Goal: Feedback & Contribution: Contribute content

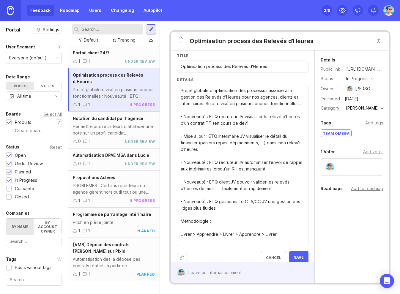
scroll to position [25, 0]
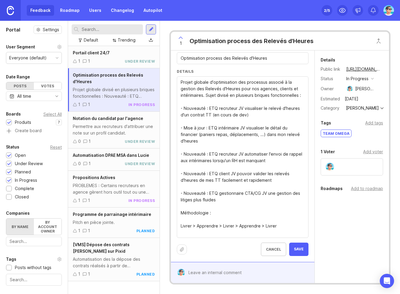
click at [216, 219] on textarea "Projet globale divisé en plusieurs briques fonctionnelles : - Nouveauté : ETQ r…" at bounding box center [243, 157] width 124 height 157
drag, startPoint x: 181, startPoint y: 219, endPoint x: 281, endPoint y: 233, distance: 101.2
click at [281, 233] on textarea "Projet globale divisé en plusieurs briques fonctionnelles : - Nouveauté : ETQ r…" at bounding box center [243, 157] width 124 height 157
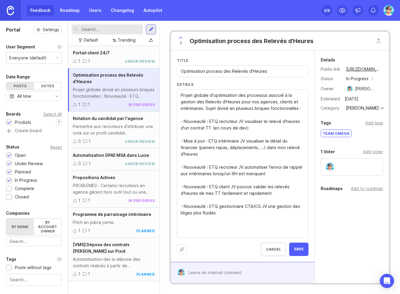
scroll to position [0, 0]
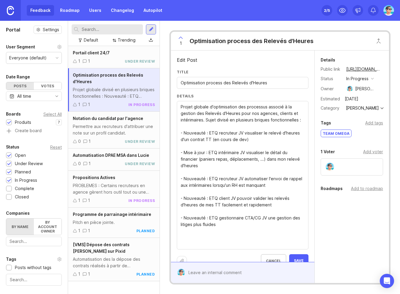
click at [277, 115] on textarea "Projet globale divisé en plusieurs briques fonctionnelles : - Nouveauté : ETQ r…" at bounding box center [243, 176] width 124 height 144
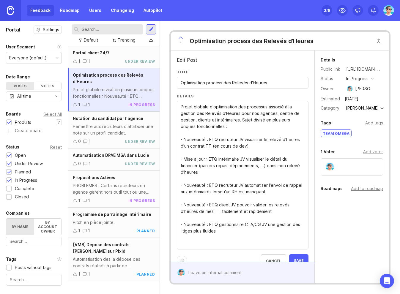
click at [290, 114] on textarea "Projet globale divisé en plusieurs briques fonctionnelles : - Nouveauté : ETQ r…" at bounding box center [243, 176] width 124 height 144
type textarea "Projet globale d'optimisation des processus associé à la gestion des Relevés d'…"
click at [289, 259] on button "Save" at bounding box center [298, 261] width 19 height 13
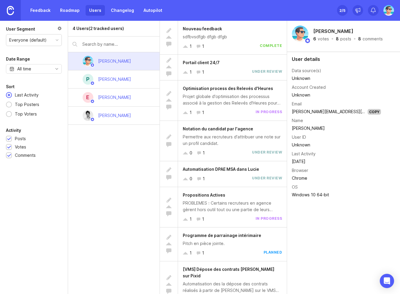
click at [110, 84] on div "[PERSON_NAME]" at bounding box center [114, 79] width 43 height 13
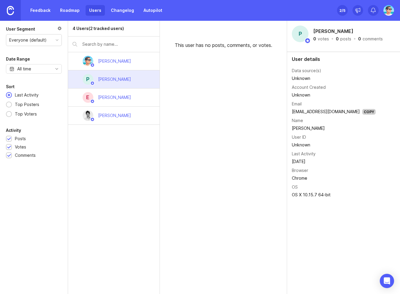
click at [112, 97] on div "Edouard Bardet" at bounding box center [114, 97] width 33 height 7
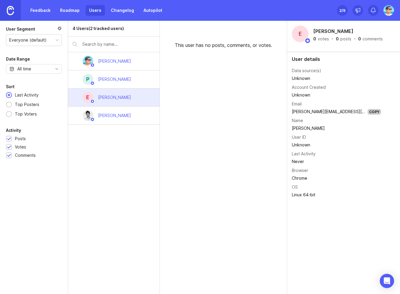
click at [114, 112] on div "David Benzaken" at bounding box center [114, 115] width 43 height 13
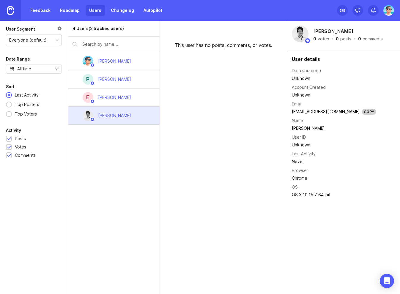
click at [113, 62] on div "[PERSON_NAME]" at bounding box center [114, 61] width 33 height 7
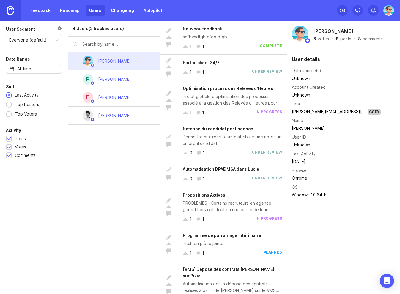
click at [56, 38] on div "Everyone (default)" at bounding box center [33, 39] width 55 height 11
click at [59, 29] on div at bounding box center [59, 29] width 4 height 7
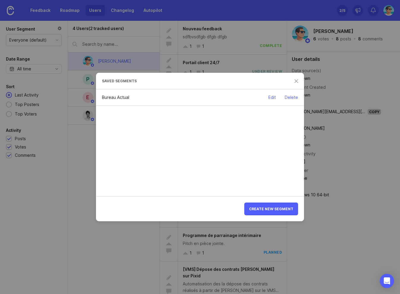
click at [215, 133] on div "Bureau Actual Edit Delete" at bounding box center [200, 143] width 208 height 107
click at [124, 101] on div "Select attribute" at bounding box center [120, 101] width 31 height 7
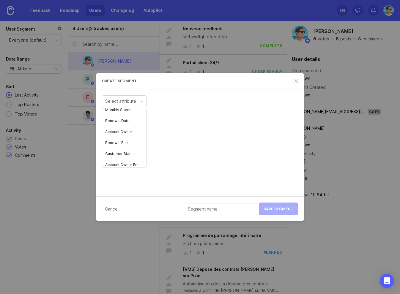
scroll to position [116, 0]
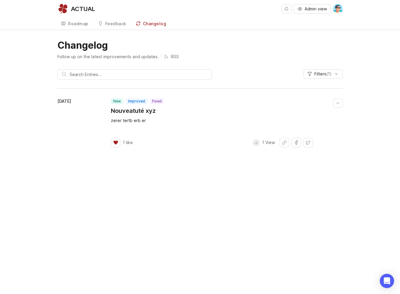
click at [73, 26] on link "Roadmap" at bounding box center [74, 24] width 35 height 12
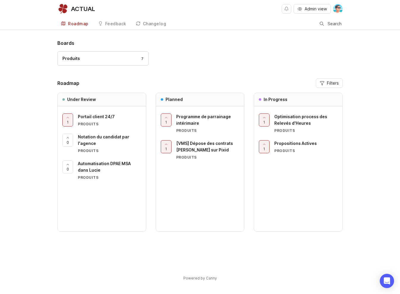
click at [34, 103] on div "Boards Produits 7 Roadmap Filters Under Review 1 Portail client 24/7 Produits 0…" at bounding box center [200, 166] width 400 height 252
click at [37, 134] on div "Boards Produits 7 Roadmap Filters Under Review 1 Portail client 24/7 Produits 0…" at bounding box center [200, 166] width 400 height 252
click at [92, 117] on span "Portail client 24/7" at bounding box center [96, 116] width 37 height 5
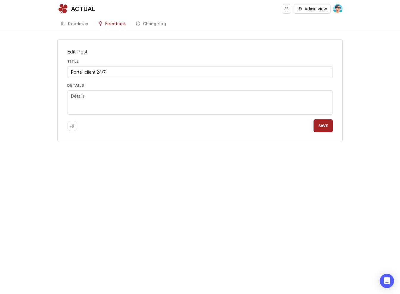
click at [187, 104] on textarea "Details" at bounding box center [200, 103] width 258 height 20
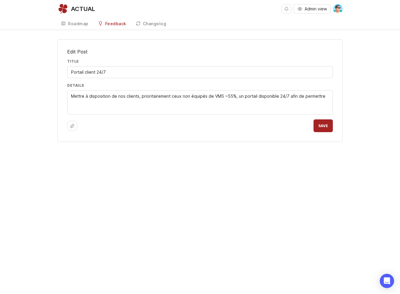
click at [257, 98] on textarea "Mettre à disposition de nos clients, prioritairement ceux non équipés de VMS ~5…" at bounding box center [200, 103] width 258 height 20
drag, startPoint x: 302, startPoint y: 102, endPoint x: 304, endPoint y: 98, distance: 4.9
click at [304, 98] on textarea "Mettre à disposition de nos clients, prioritairement ceux non équipés de VMS ~5…" at bounding box center [200, 103] width 258 height 20
click at [257, 96] on textarea "Mettre à disposition de nos clients, prioritairement ceux non équipés de VMS ~5…" at bounding box center [200, 103] width 258 height 20
drag, startPoint x: 271, startPoint y: 105, endPoint x: 317, endPoint y: 97, distance: 46.8
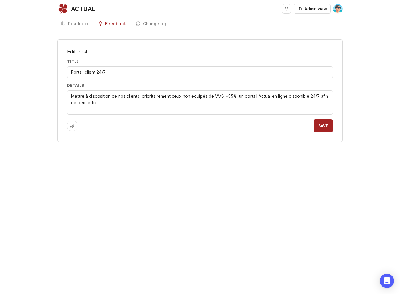
click at [317, 97] on textarea "Mettre à disposition de nos clients, prioritairement ceux non équipés de VMS ~5…" at bounding box center [200, 103] width 258 height 20
click at [146, 102] on textarea "Mettre à disposition de nos clients, prioritairement ceux non équipés de VMS ~5…" at bounding box center [200, 103] width 258 height 20
click at [72, 102] on textarea "Mettre à disposition de nos clients, prioritairement ceux non équipés de VMS ~5…" at bounding box center [200, 103] width 258 height 20
drag, startPoint x: 226, startPoint y: 96, endPoint x: 230, endPoint y: 96, distance: 4.2
click at [230, 96] on textarea "Mettre à disposition de nos clients, prioritairement ceux non équipés de VMS ~5…" at bounding box center [200, 103] width 258 height 20
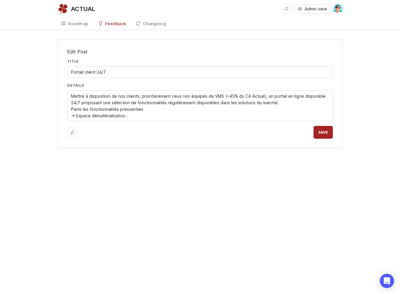
click at [272, 102] on textarea "Mettre à disposition de nos clients, prioritairement ceux non équipés de VMS (~…" at bounding box center [200, 106] width 258 height 26
click at [282, 103] on textarea "Mettre à disposition de nos clients, prioritairement ceux non équipés de VMS (~…" at bounding box center [200, 106] width 258 height 26
drag, startPoint x: 90, startPoint y: 122, endPoint x: 77, endPoint y: 122, distance: 13.1
click at [77, 122] on textarea "Mettre à disposition de nos clients, prioritairement ceux non équipés de VMS (~…" at bounding box center [200, 109] width 258 height 33
click at [138, 121] on textarea "Mettre à disposition de nos clients, prioritairement ceux non équipés de VMS (~…" at bounding box center [200, 109] width 258 height 33
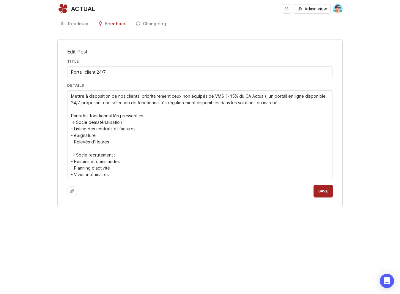
click at [148, 116] on textarea "Mettre à disposition de nos clients, prioritairement ceux non équipés de VMS (~…" at bounding box center [200, 135] width 258 height 85
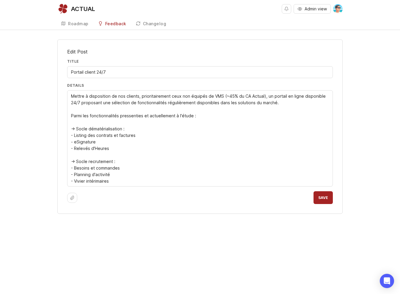
click at [138, 181] on textarea "Mettre à disposition de nos clients, prioritairement ceux non équipés de VMS (~…" at bounding box center [200, 139] width 258 height 92
type textarea "Mettre à disposition de nos clients, prioritairement ceux non équipés de VMS (~…"
click at [322, 198] on span "Save" at bounding box center [323, 198] width 10 height 4
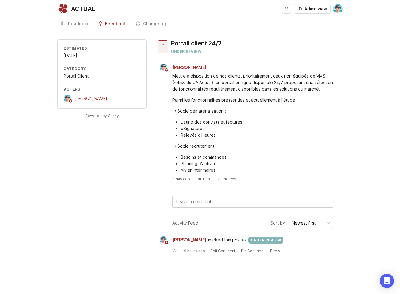
click at [51, 150] on div "Estimated [DATE] Category Portail Client Voters [PERSON_NAME] Powered by Canny …" at bounding box center [200, 152] width 400 height 224
